Goal: Task Accomplishment & Management: Manage account settings

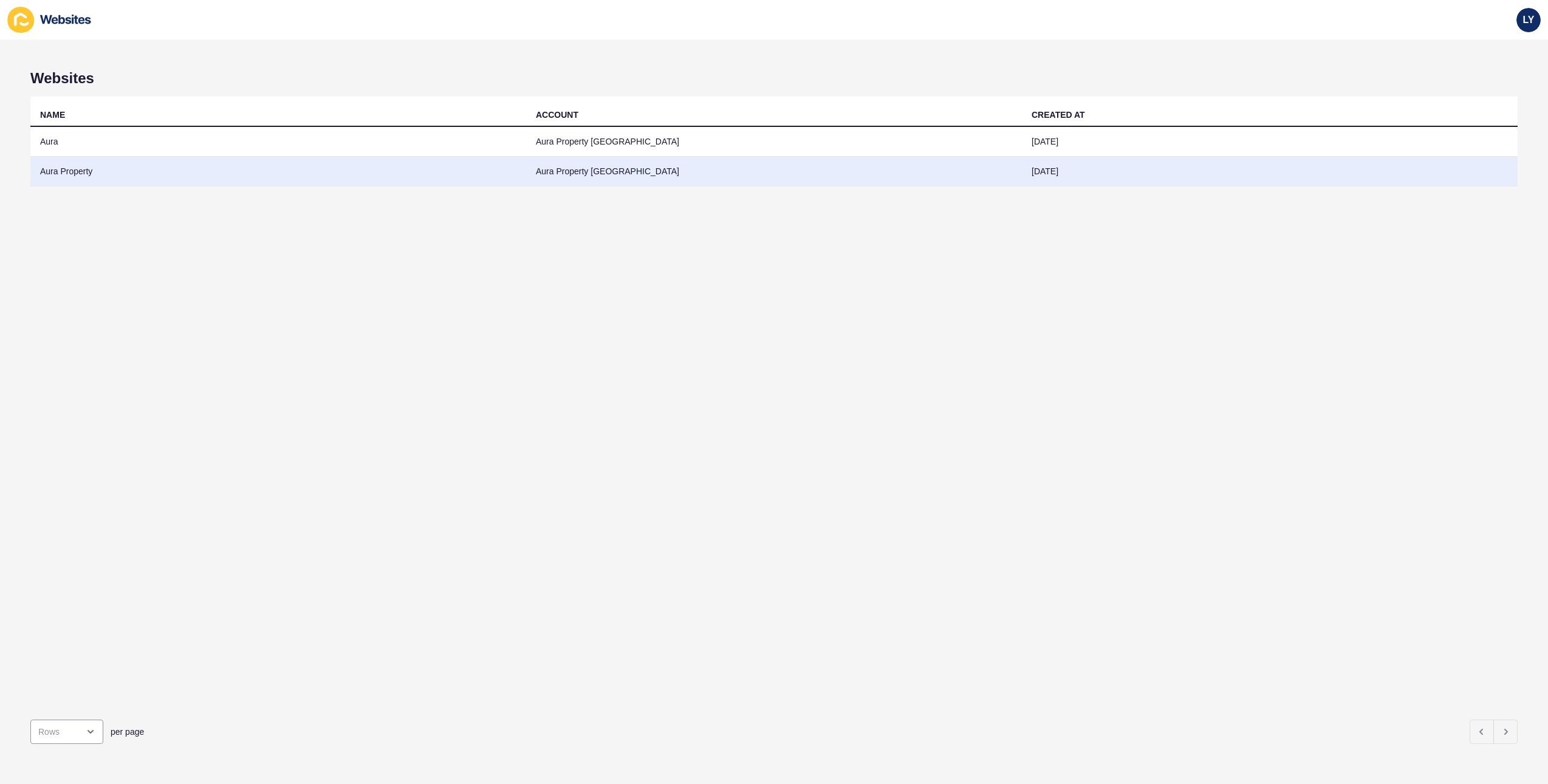
click at [133, 170] on td "Aura Property" at bounding box center [278, 172] width 496 height 30
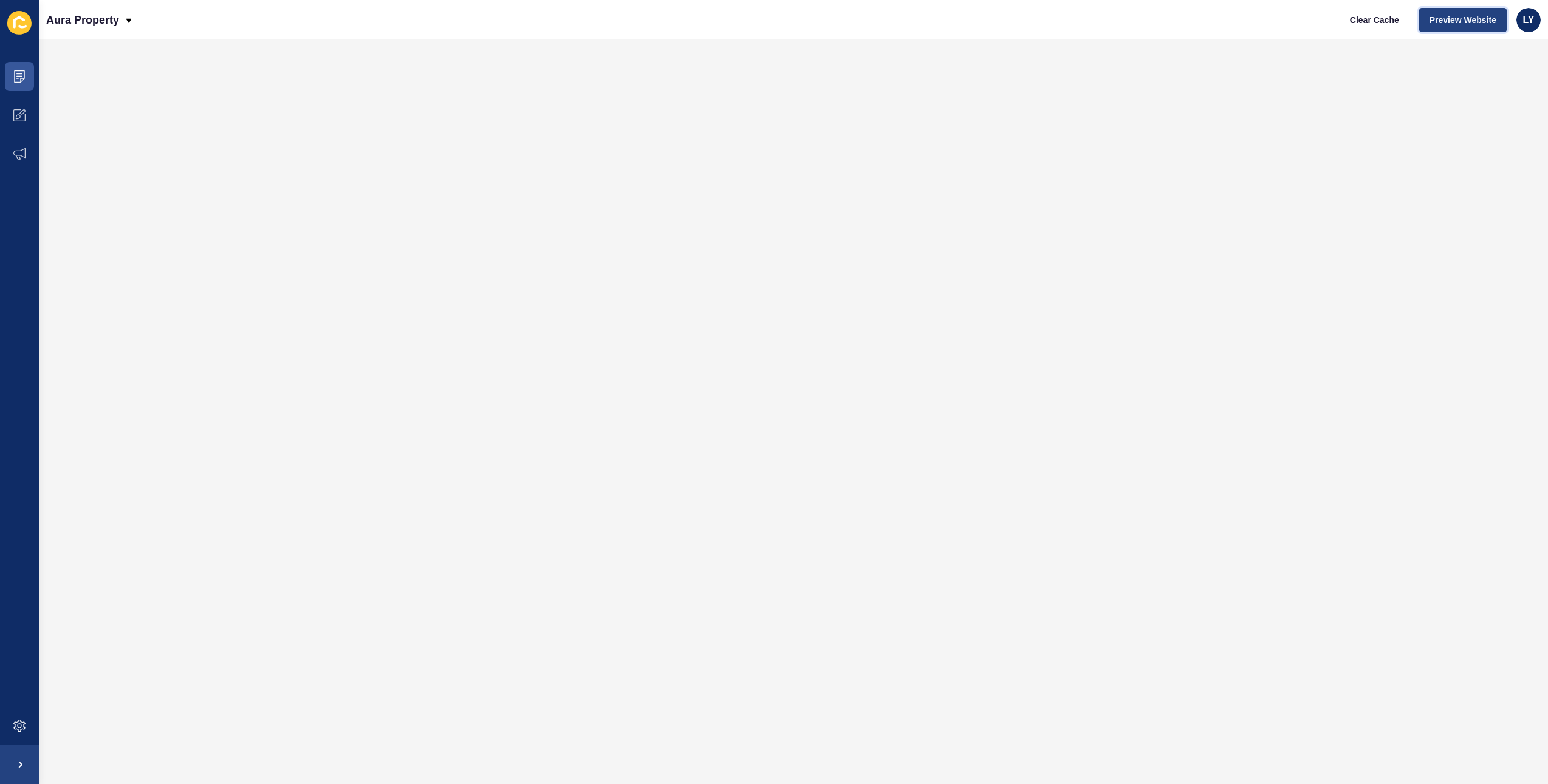
click at [1470, 16] on span "Preview Website" at bounding box center [1463, 20] width 67 height 12
click at [23, 114] on icon at bounding box center [19, 115] width 12 height 12
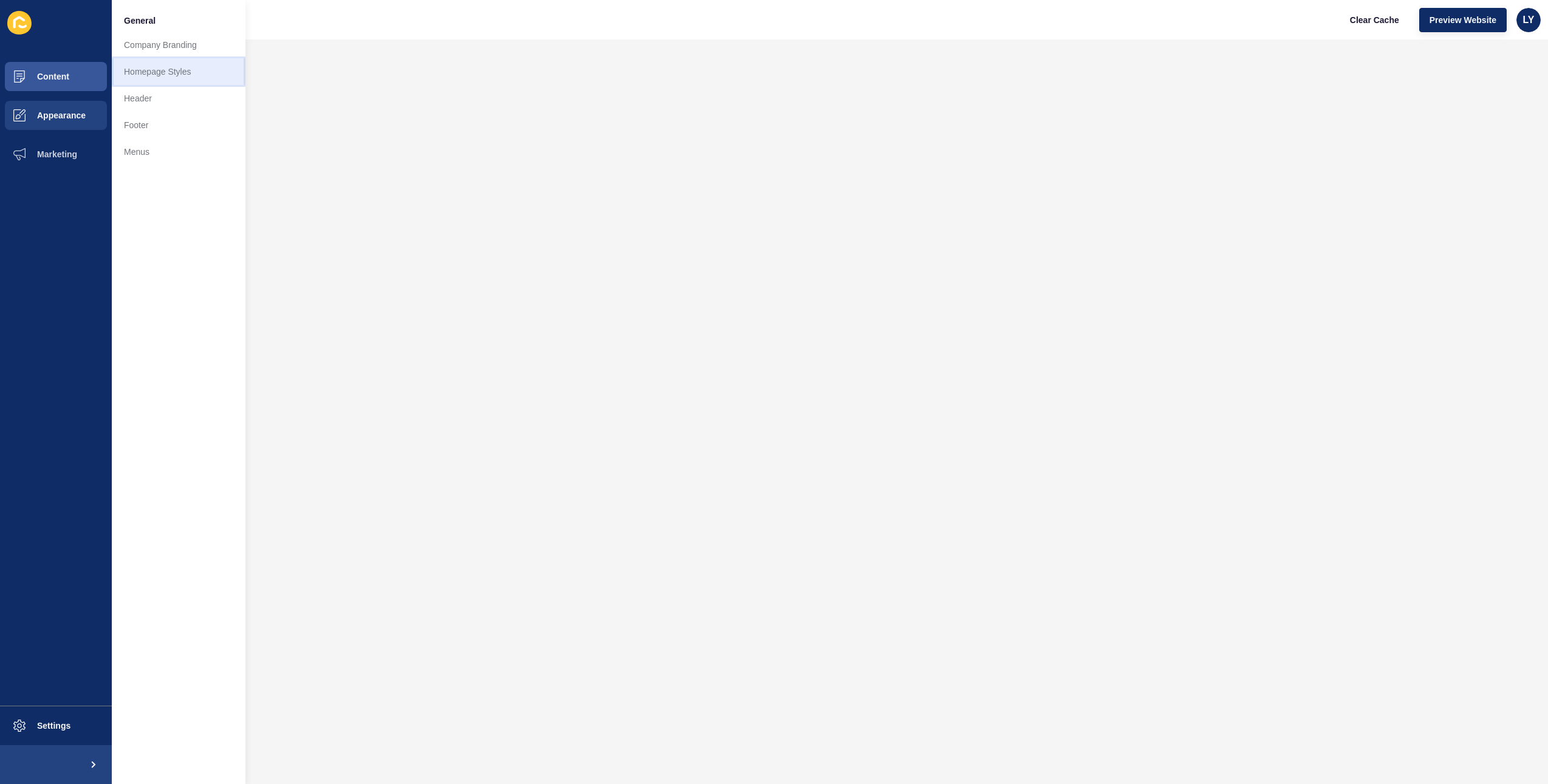
click at [145, 82] on link "Homepage Styles" at bounding box center [178, 71] width 134 height 27
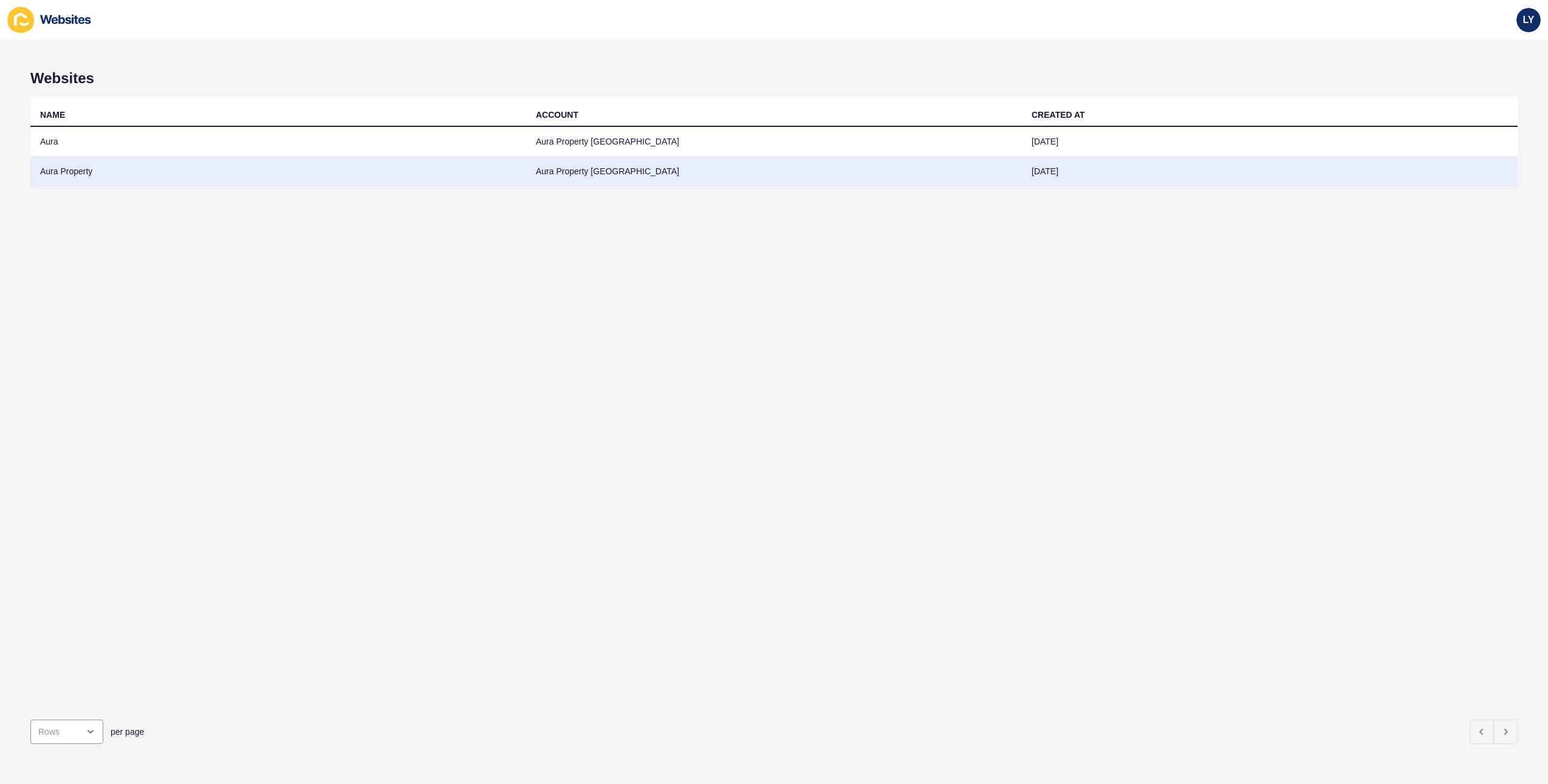
click at [135, 177] on td "Aura Property" at bounding box center [278, 172] width 496 height 30
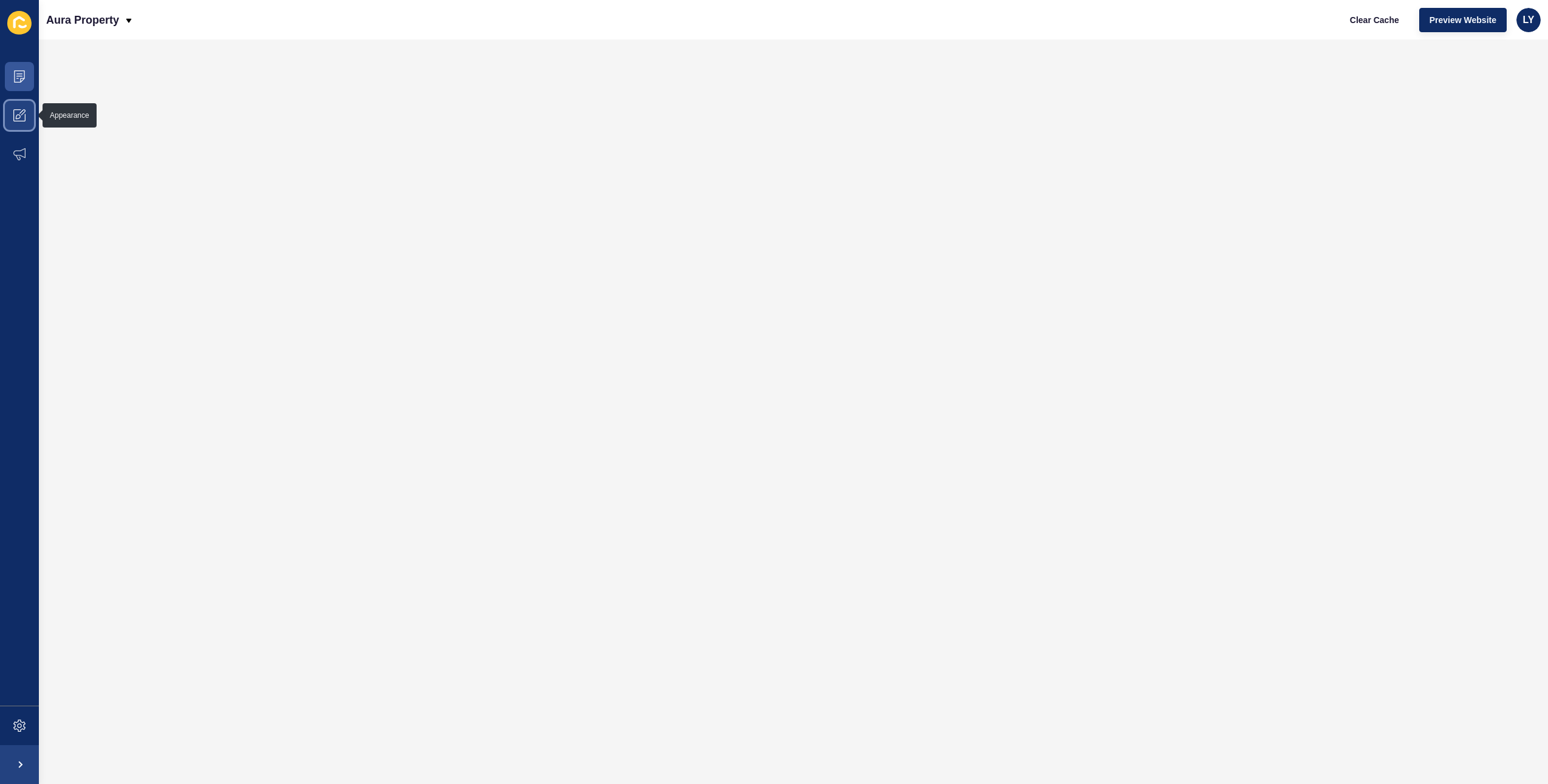
click at [17, 99] on span at bounding box center [19, 115] width 39 height 38
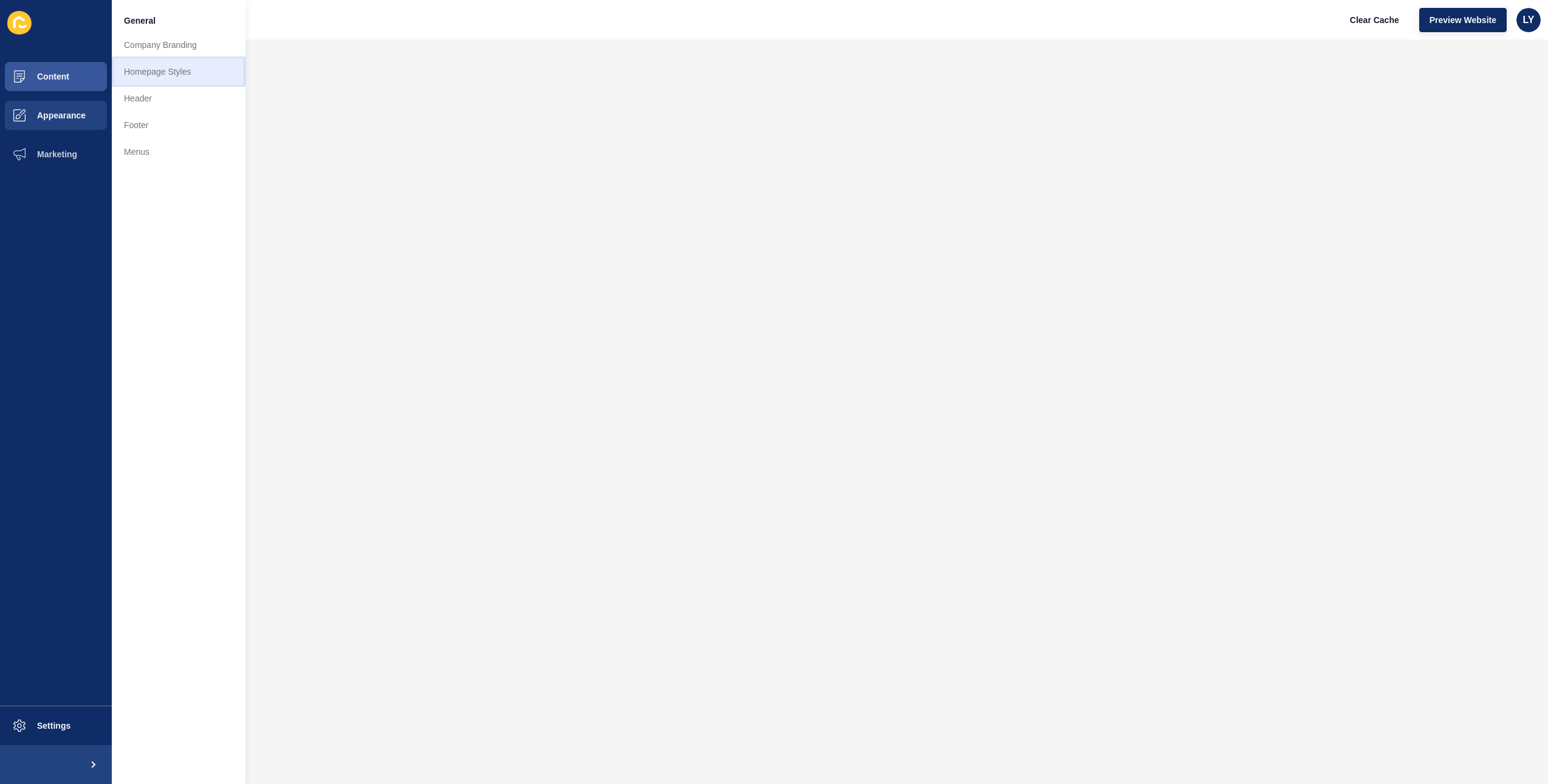
click at [171, 65] on link "Homepage Styles" at bounding box center [178, 71] width 134 height 27
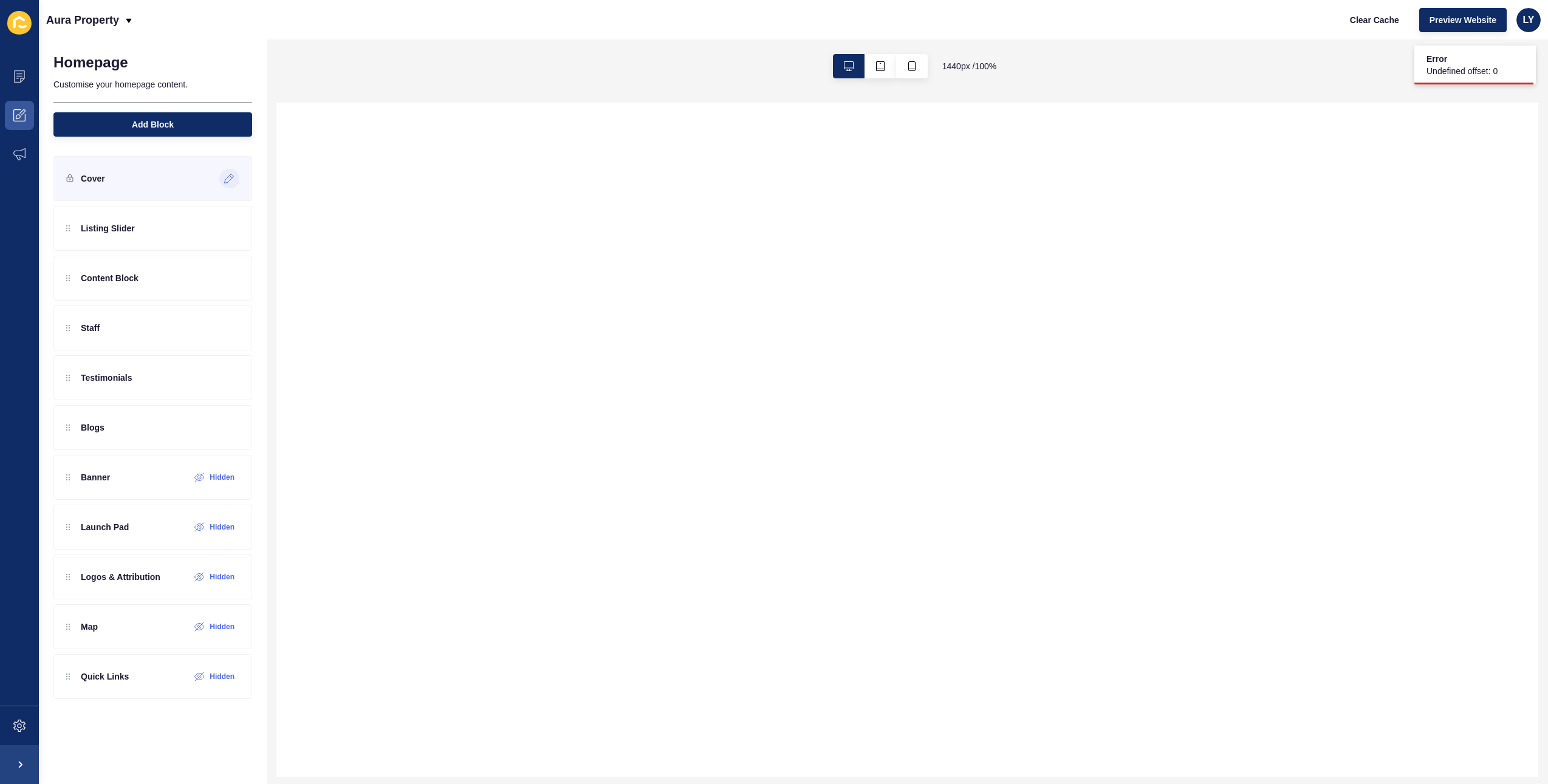
click at [232, 178] on icon at bounding box center [229, 178] width 10 height 9
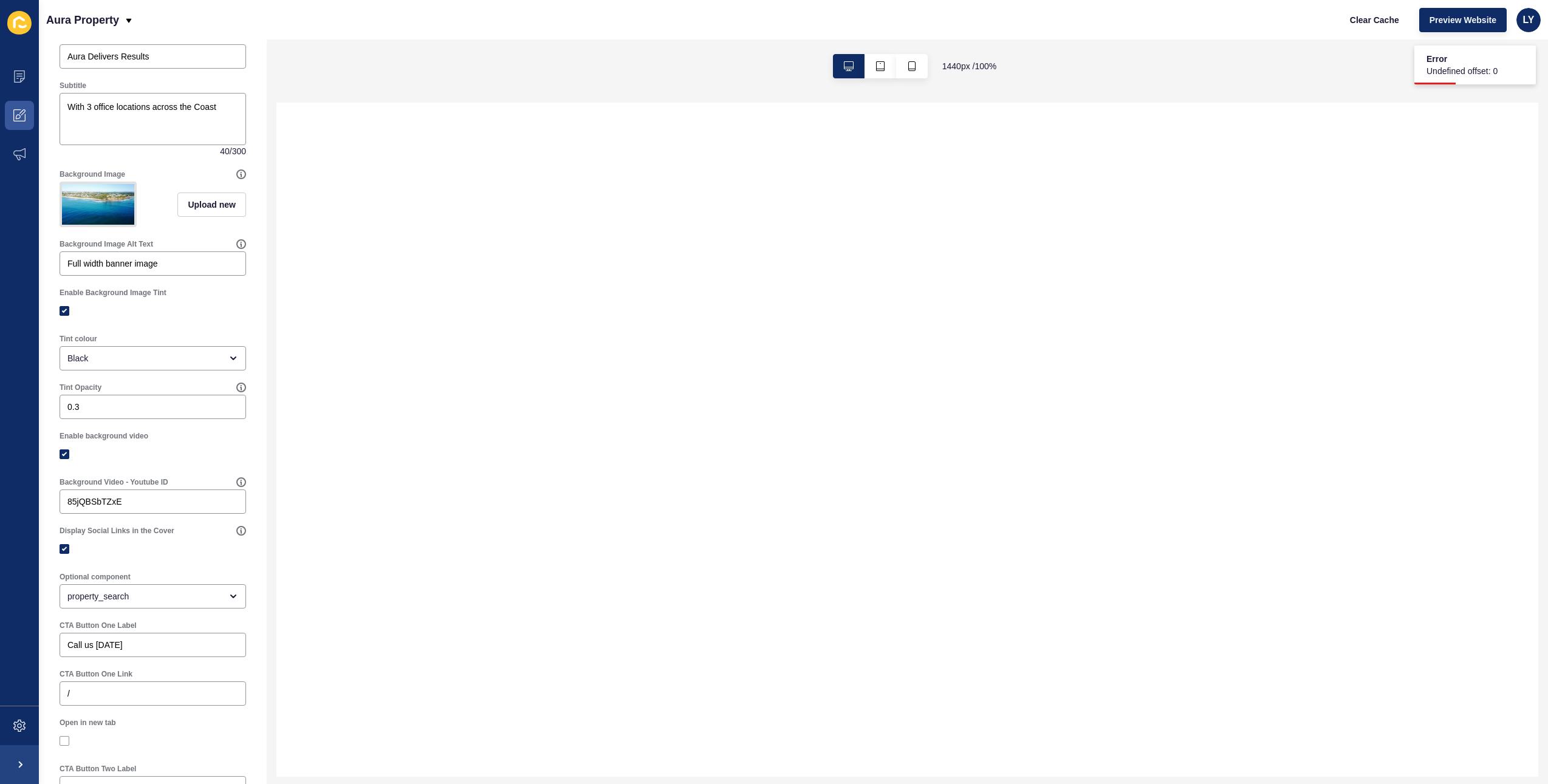
scroll to position [112, 0]
click at [152, 500] on input "85jQBSbTZxE" at bounding box center [152, 503] width 171 height 12
click at [63, 457] on label at bounding box center [64, 456] width 9 height 9
click at [63, 457] on input "Enable background video" at bounding box center [66, 456] width 8 height 8
checkbox input "false"
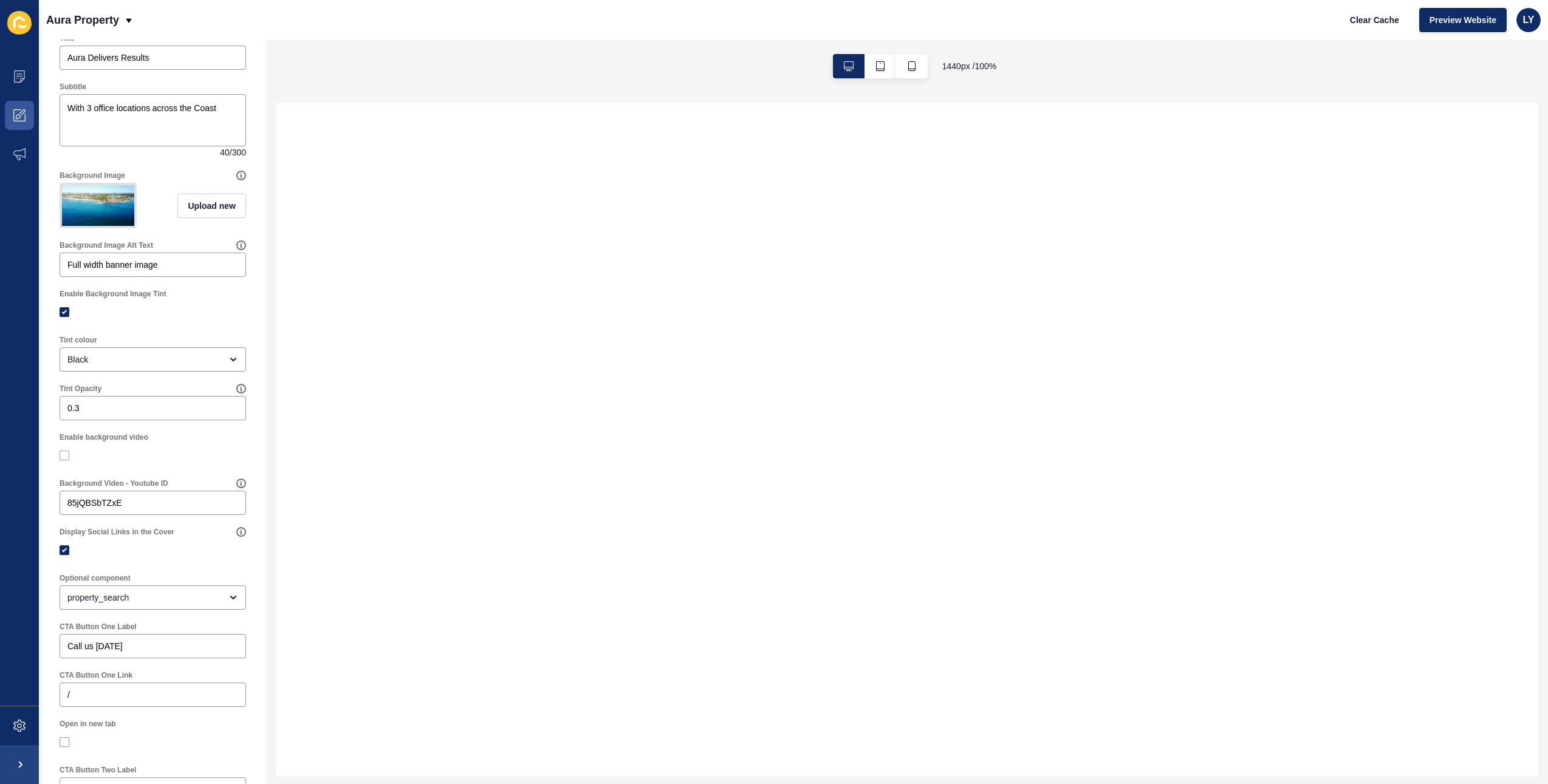
scroll to position [0, 0]
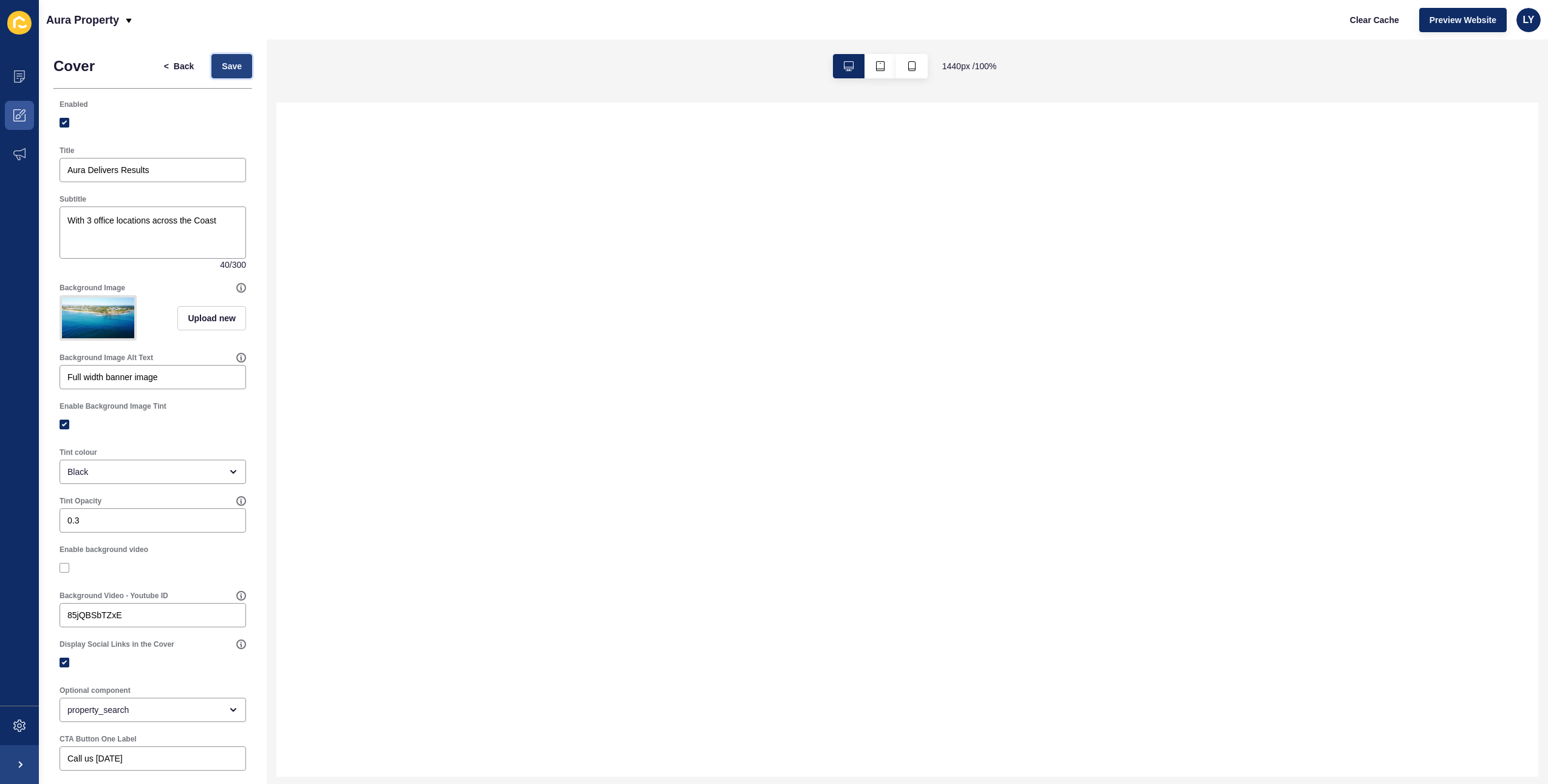
click at [223, 70] on span "Save" at bounding box center [232, 66] width 20 height 12
click at [150, 379] on input "Full width banner image" at bounding box center [152, 376] width 171 height 12
click at [149, 614] on input "85jQBSbTZxE" at bounding box center [152, 615] width 171 height 12
click at [18, 110] on icon at bounding box center [19, 115] width 12 height 12
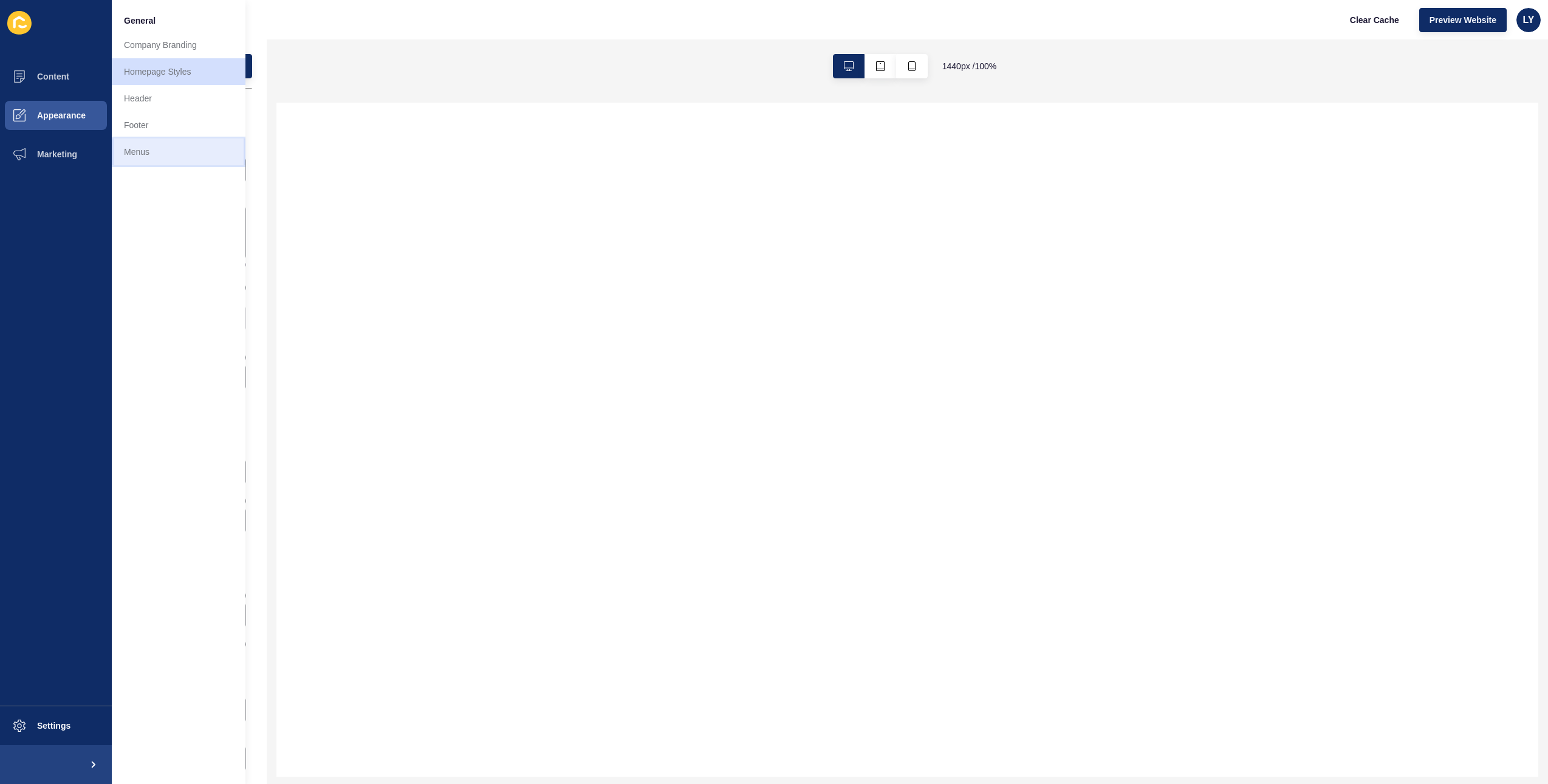
click at [133, 140] on link "Menus" at bounding box center [178, 152] width 134 height 27
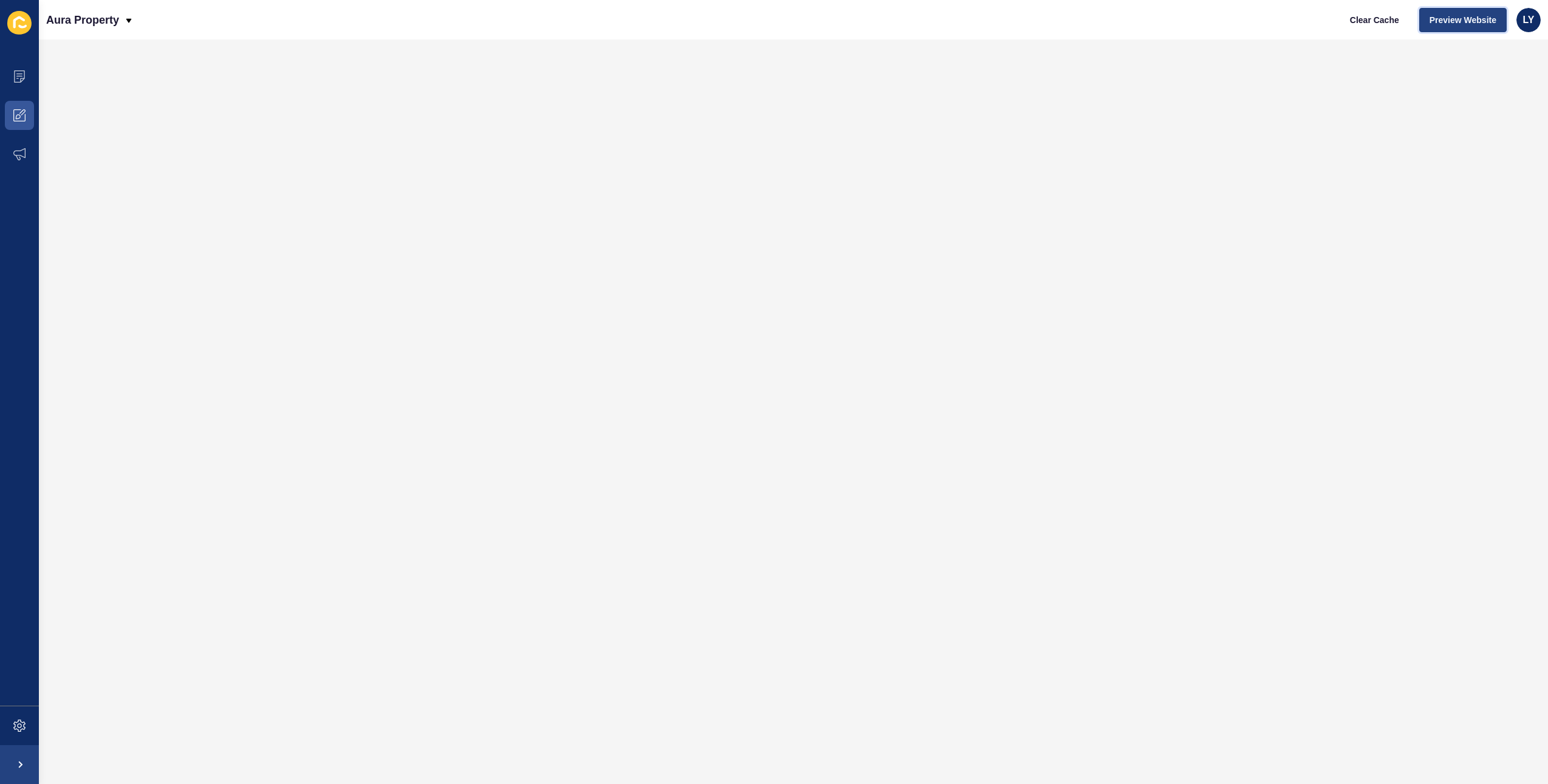
click at [1475, 26] on button "Preview Website" at bounding box center [1462, 20] width 87 height 24
click at [26, 738] on span at bounding box center [19, 725] width 39 height 38
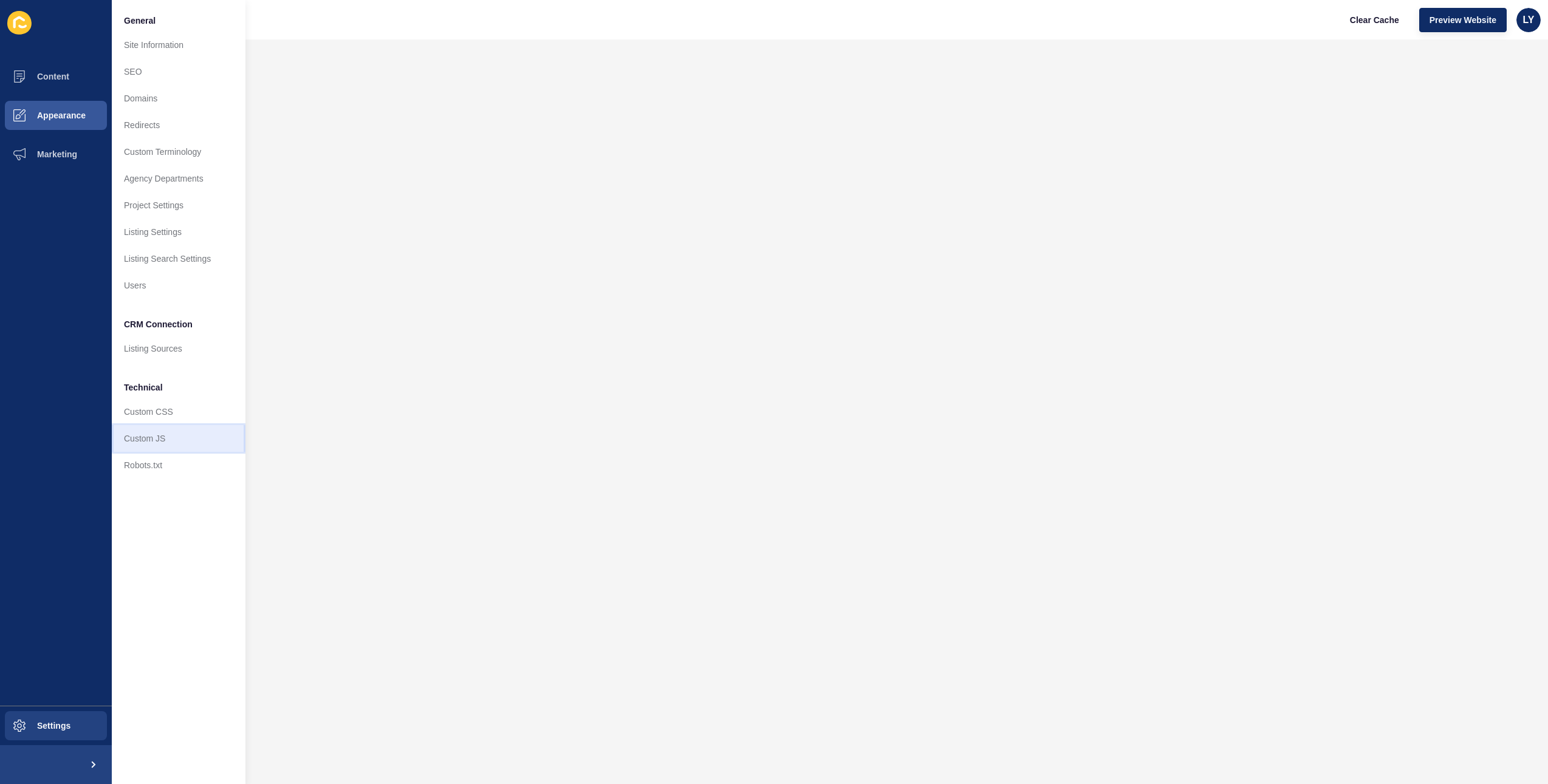
click at [165, 427] on link "Custom JS" at bounding box center [178, 438] width 134 height 27
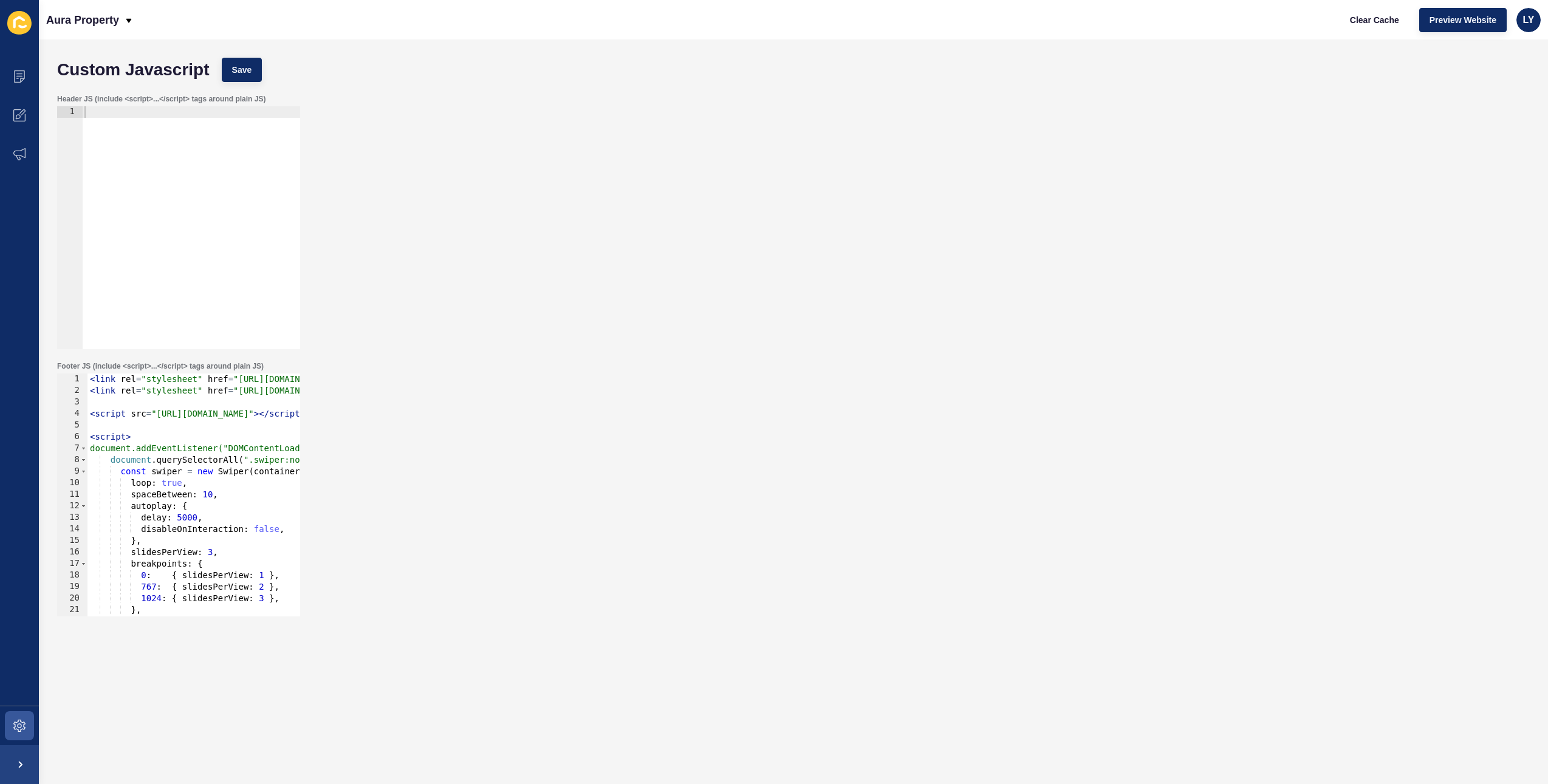
click at [195, 439] on div "< link rel = "stylesheet" href = "[URL][DOMAIN_NAME]" /> < link rel = "styleshe…" at bounding box center [495, 507] width 816 height 266
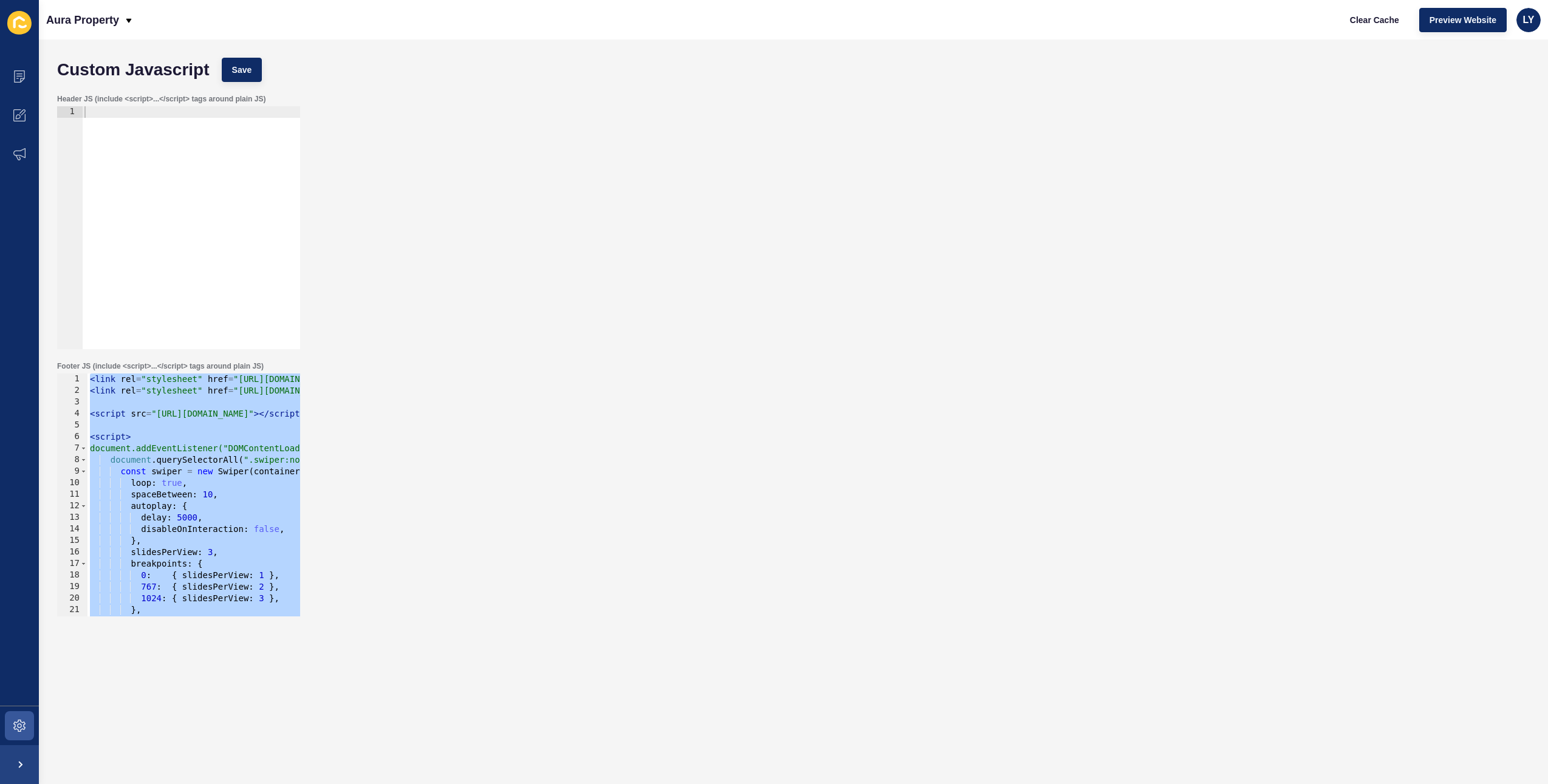
click at [141, 464] on div "< link rel = "stylesheet" href = "[URL][DOMAIN_NAME]" /> < link rel = "styleshe…" at bounding box center [495, 507] width 816 height 266
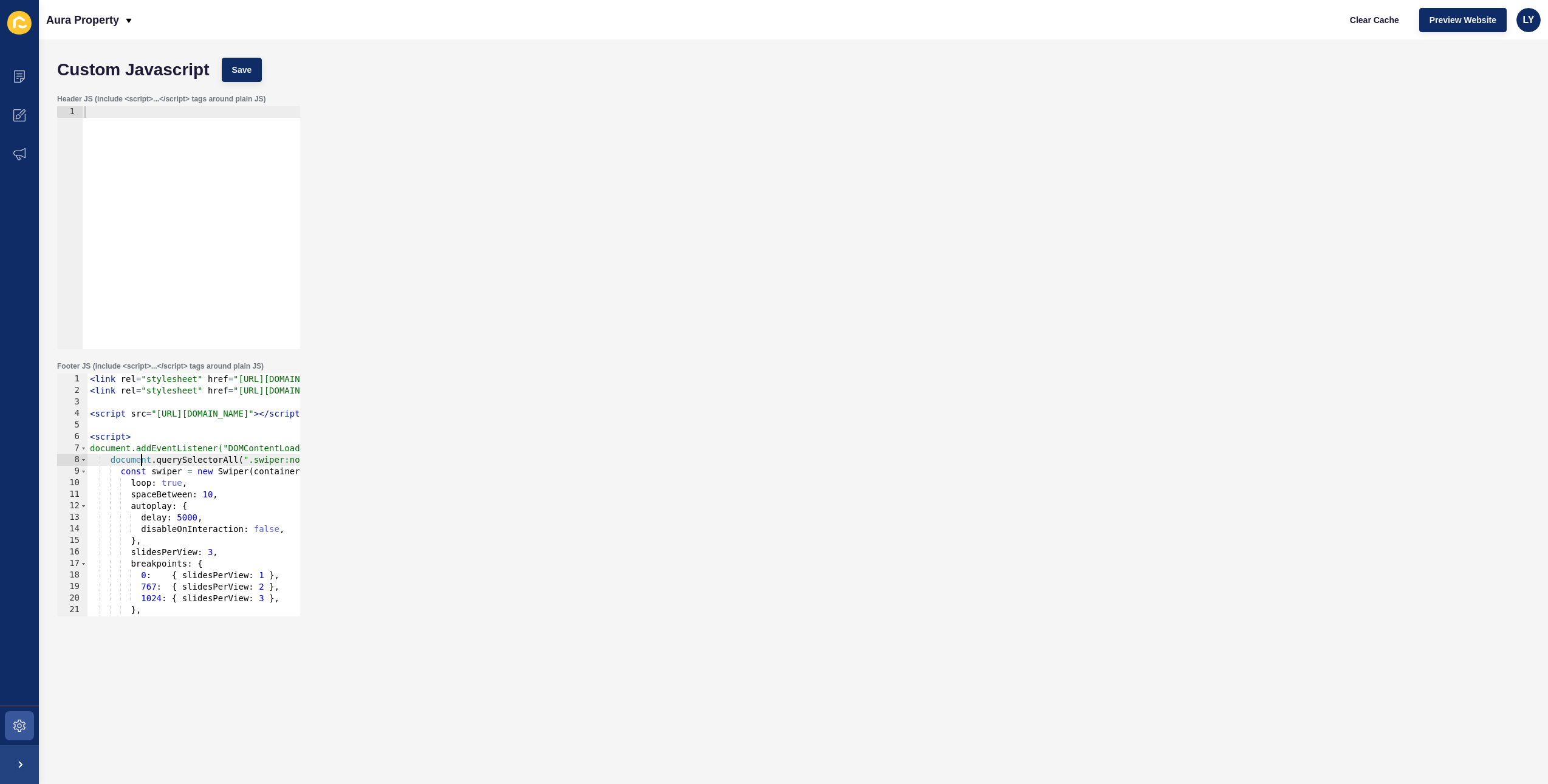
click at [222, 416] on div "< link rel = "stylesheet" href = "[URL][DOMAIN_NAME]" /> < link rel = "styleshe…" at bounding box center [495, 507] width 816 height 266
type textarea "<script src="[URL][DOMAIN_NAME]"></script>"
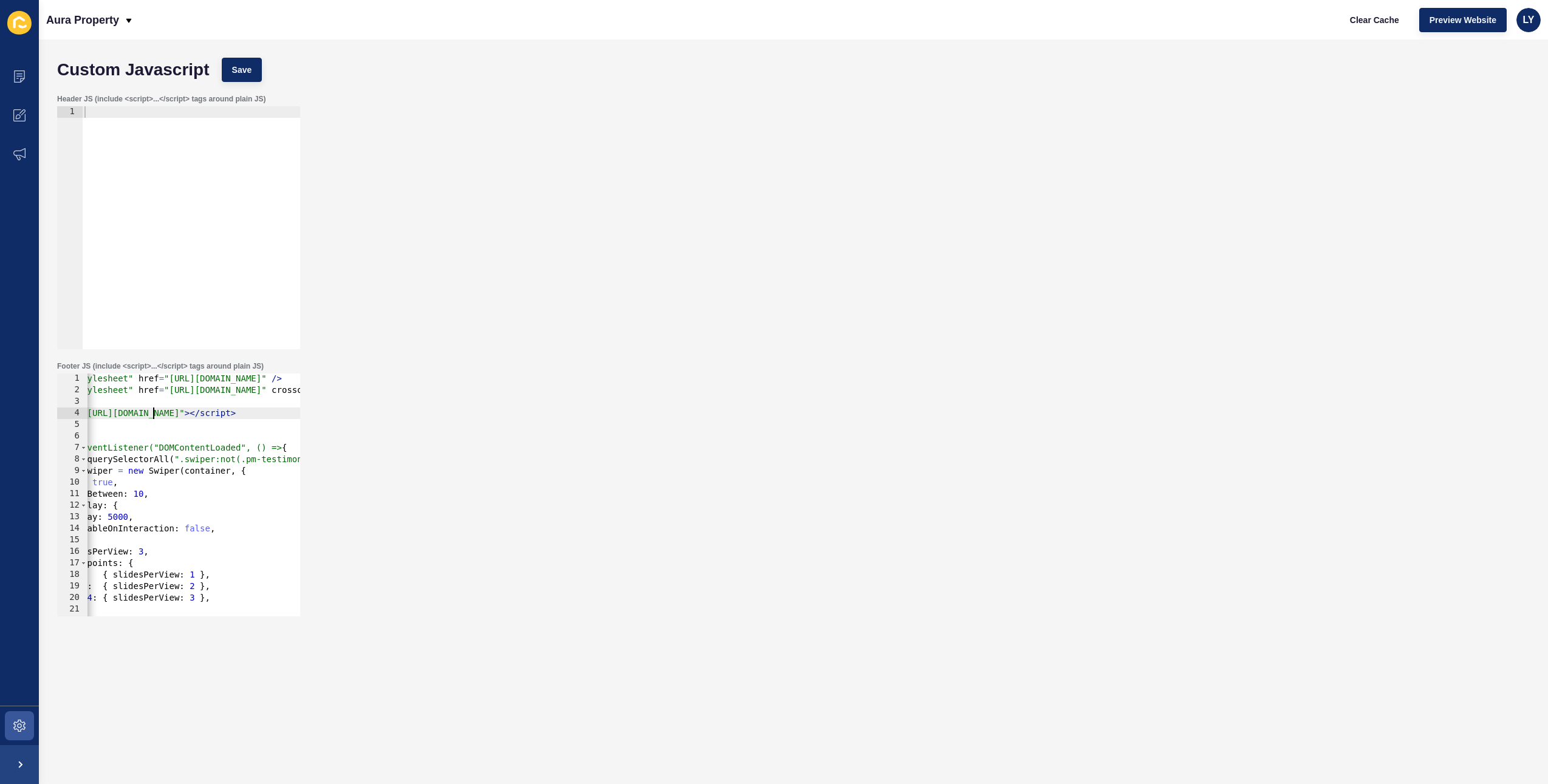
scroll to position [0, 69]
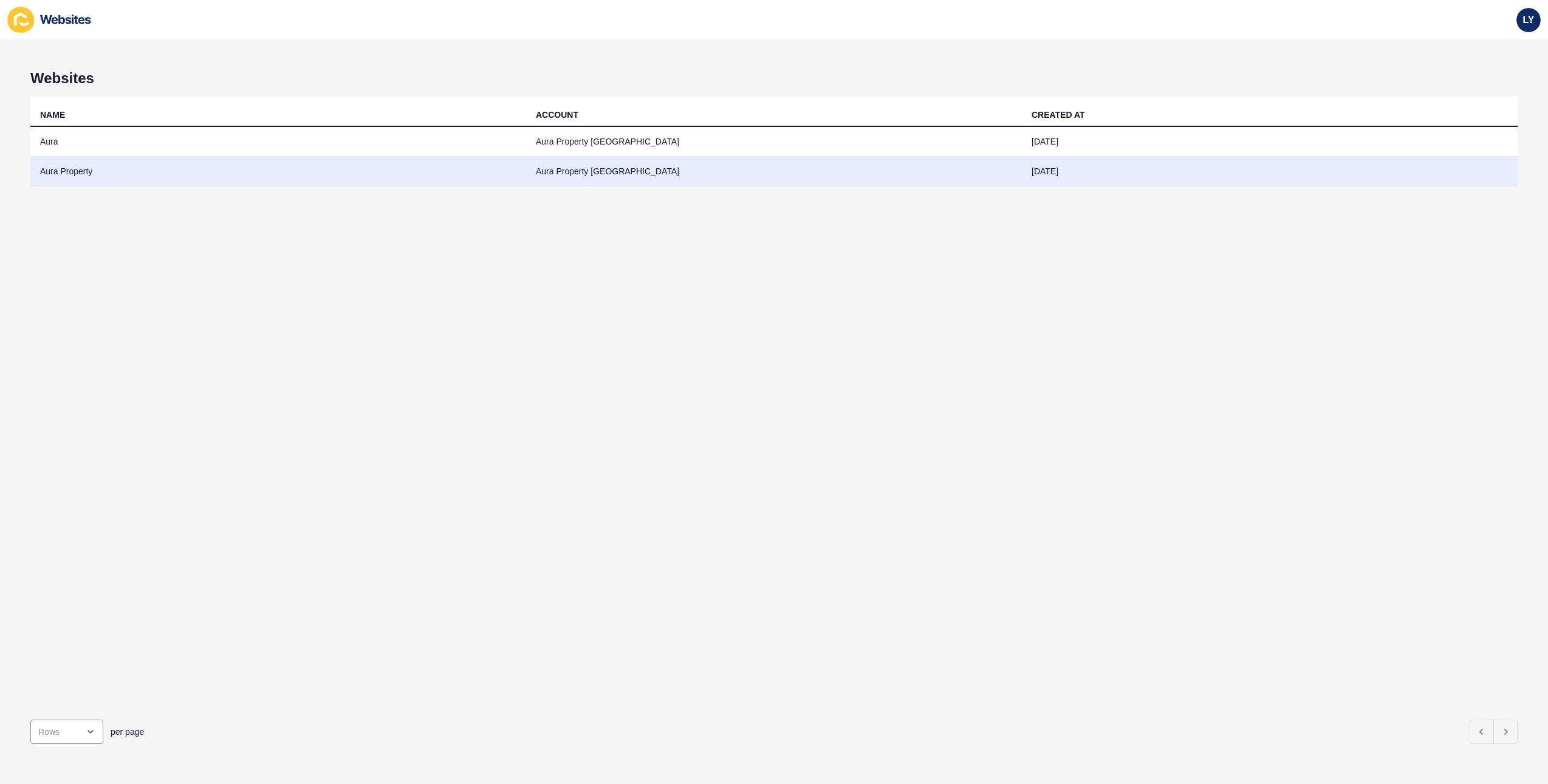
click at [74, 167] on td "Aura Property" at bounding box center [278, 172] width 496 height 30
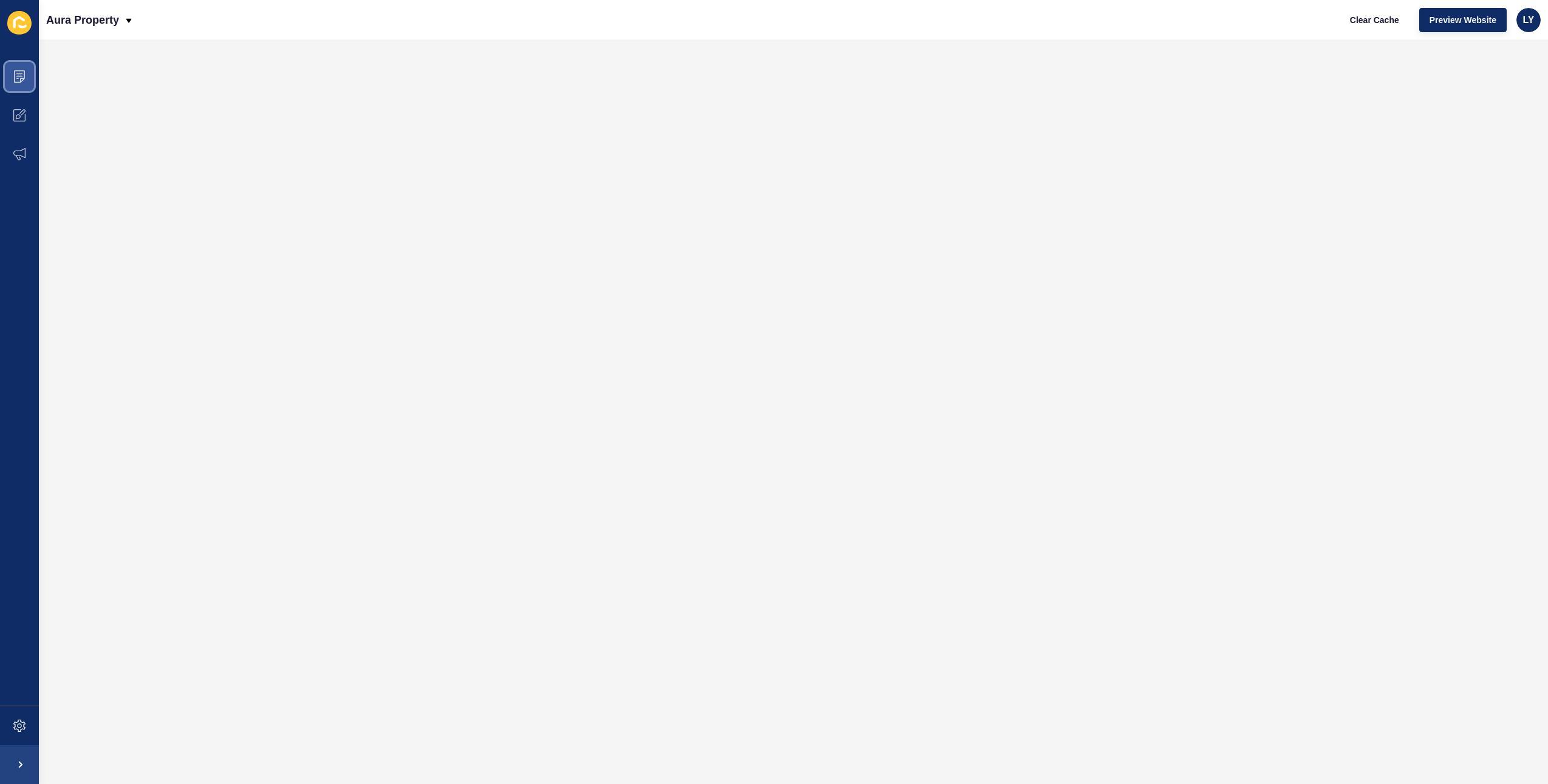
click at [21, 86] on span at bounding box center [19, 76] width 39 height 38
click at [17, 74] on icon at bounding box center [19, 76] width 12 height 12
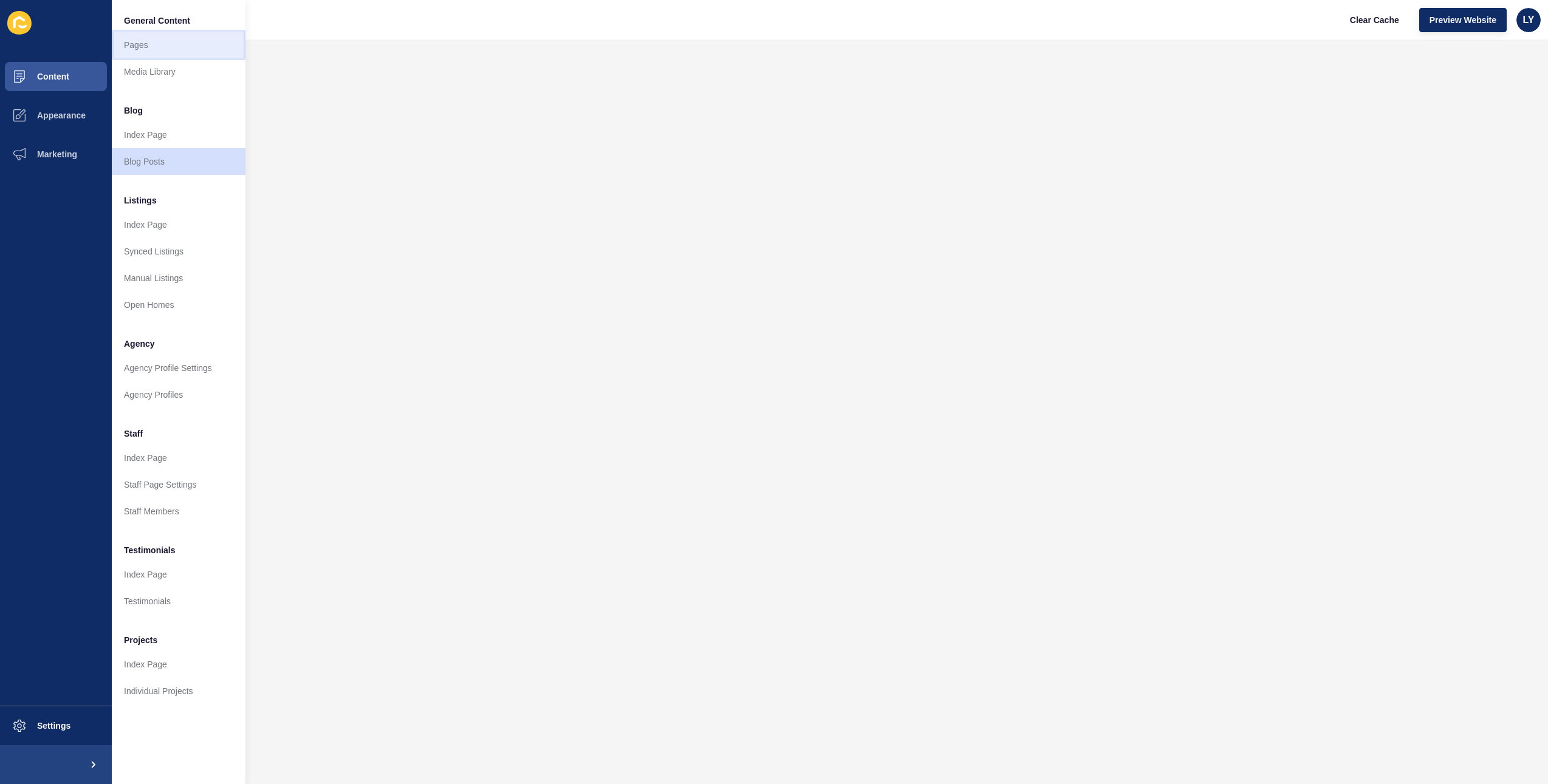
click at [155, 49] on link "Pages" at bounding box center [178, 45] width 134 height 27
